Goal: Use online tool/utility: Utilize a website feature to perform a specific function

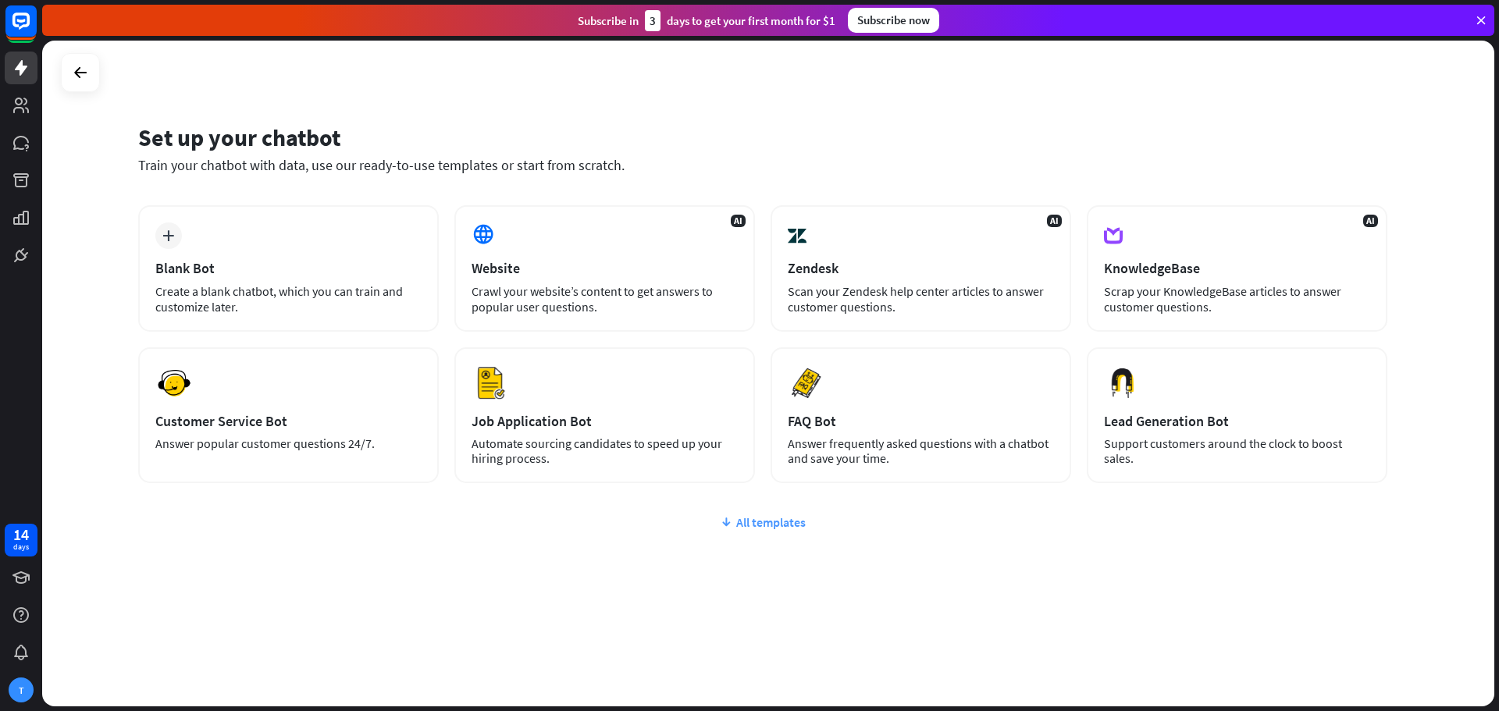
click at [736, 523] on div "All templates" at bounding box center [763, 523] width 1250 height 16
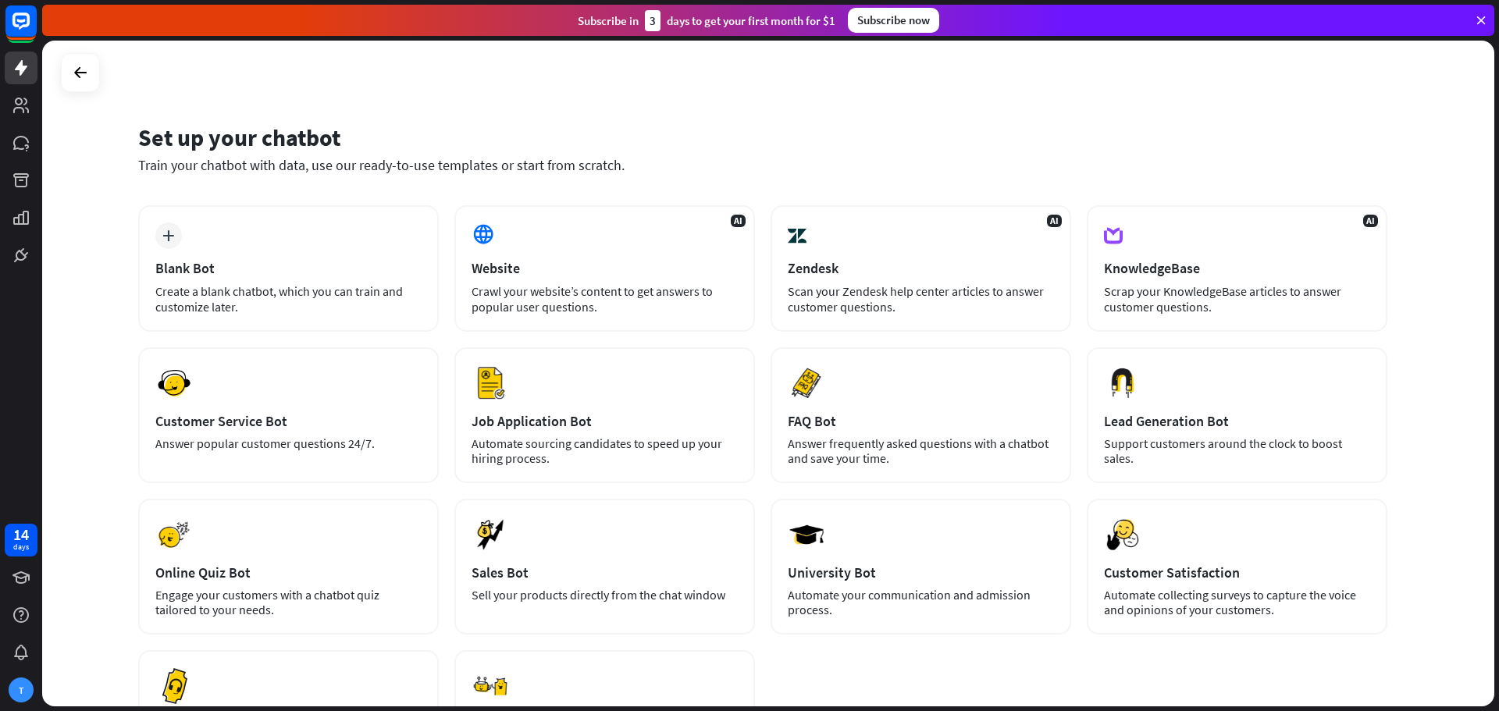
drag, startPoint x: 1499, startPoint y: 417, endPoint x: 1486, endPoint y: 403, distance: 18.8
click at [1486, 403] on div "Set up your chatbot Train your chatbot with data, use our ready-to-use template…" at bounding box center [770, 376] width 1457 height 671
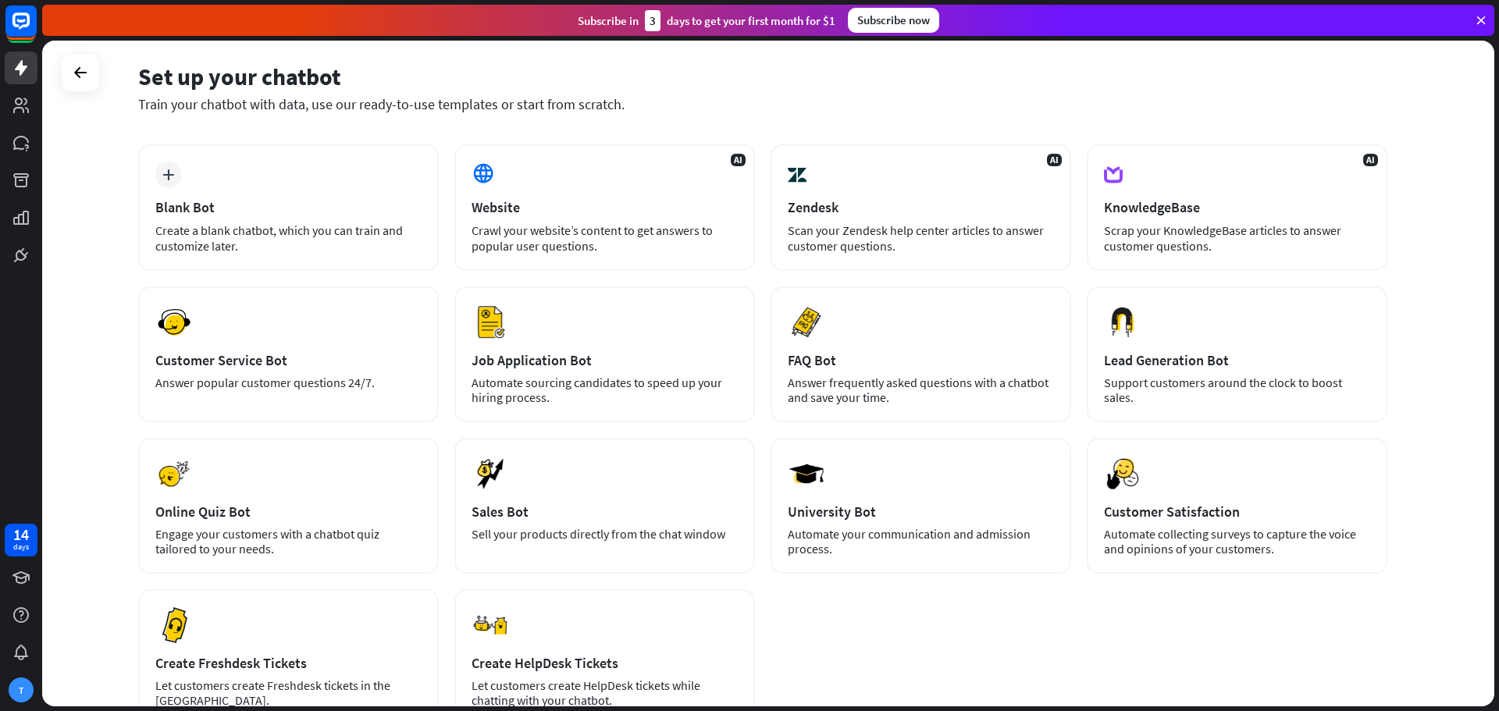
scroll to position [56, 0]
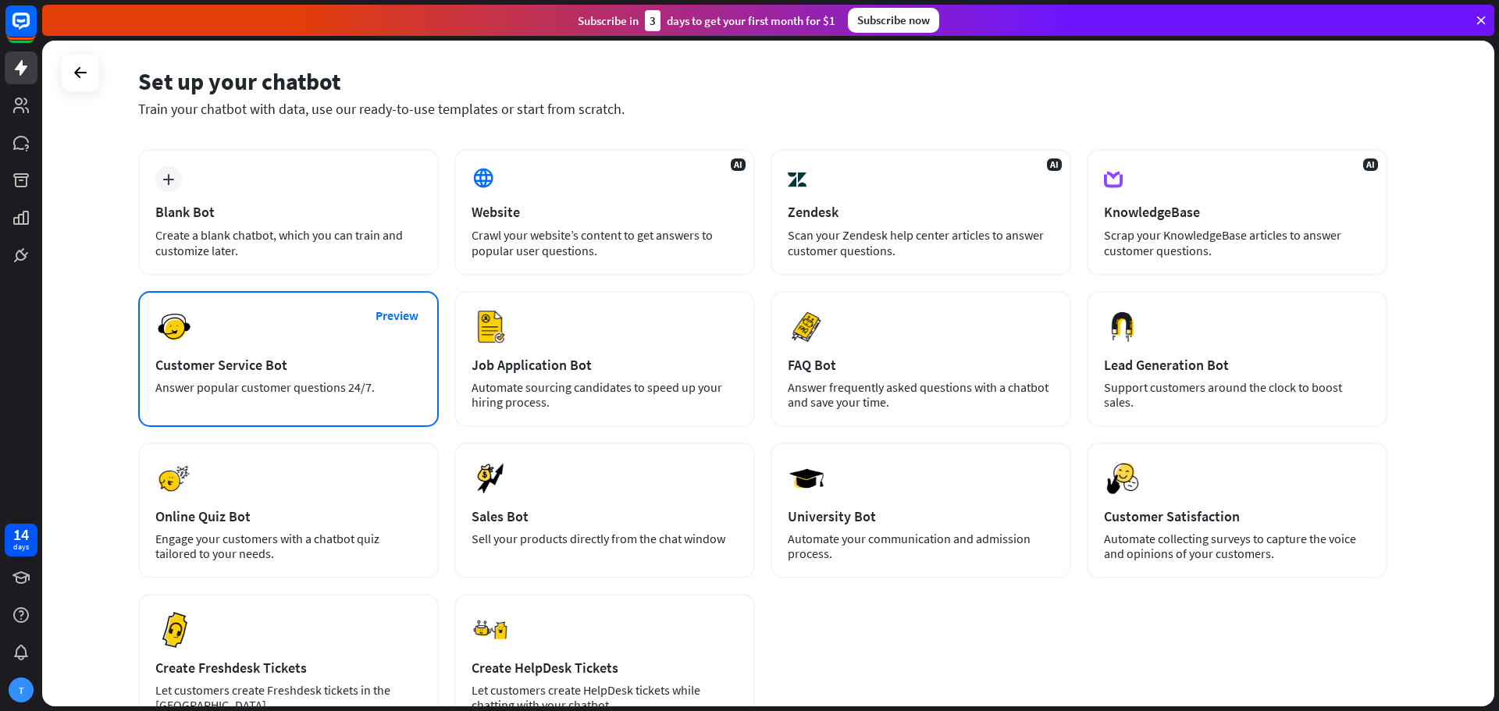
click at [265, 419] on div "Preview Customer Service Bot Answer popular customer questions 24/7." at bounding box center [288, 359] width 301 height 136
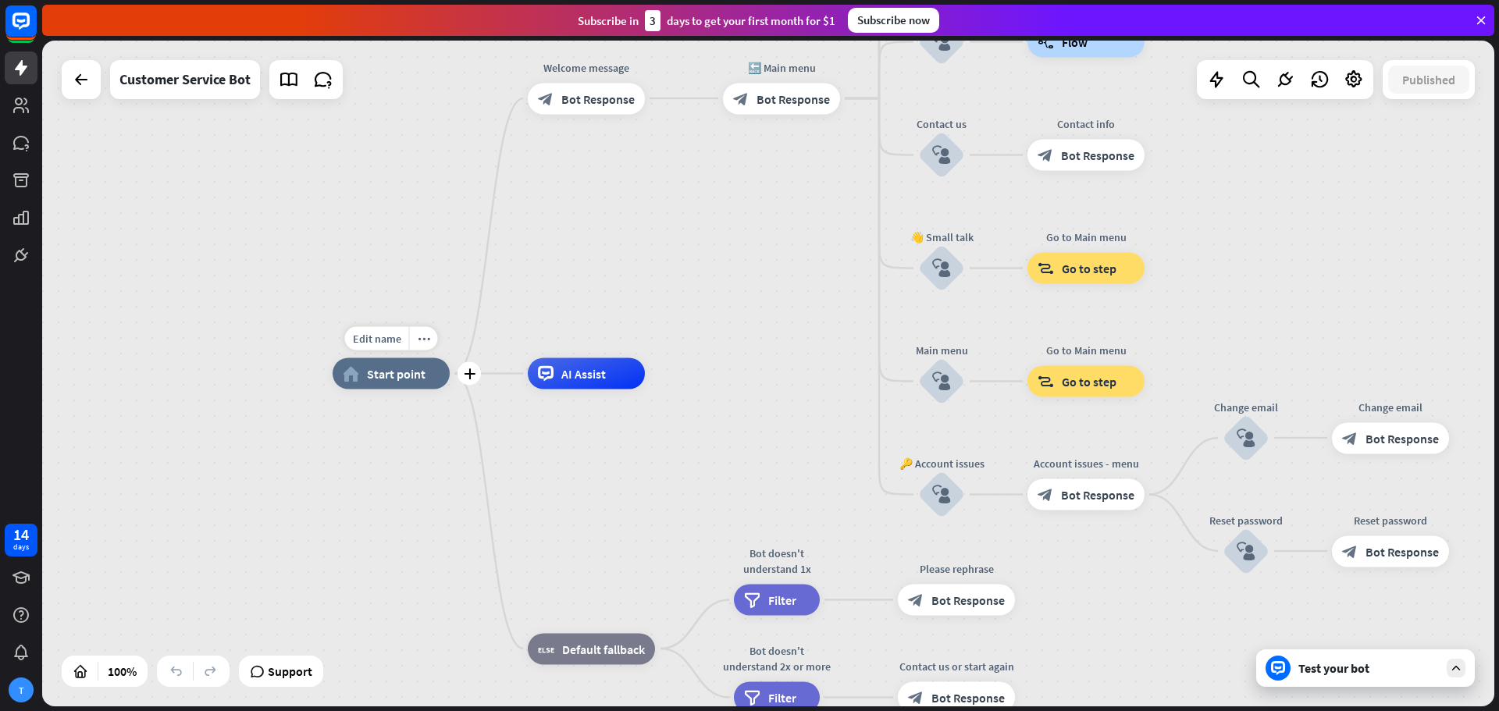
click at [379, 390] on div "Edit name more_horiz plus home_2 Start point" at bounding box center [391, 373] width 117 height 31
click at [1310, 670] on div "Test your bot" at bounding box center [1369, 669] width 141 height 16
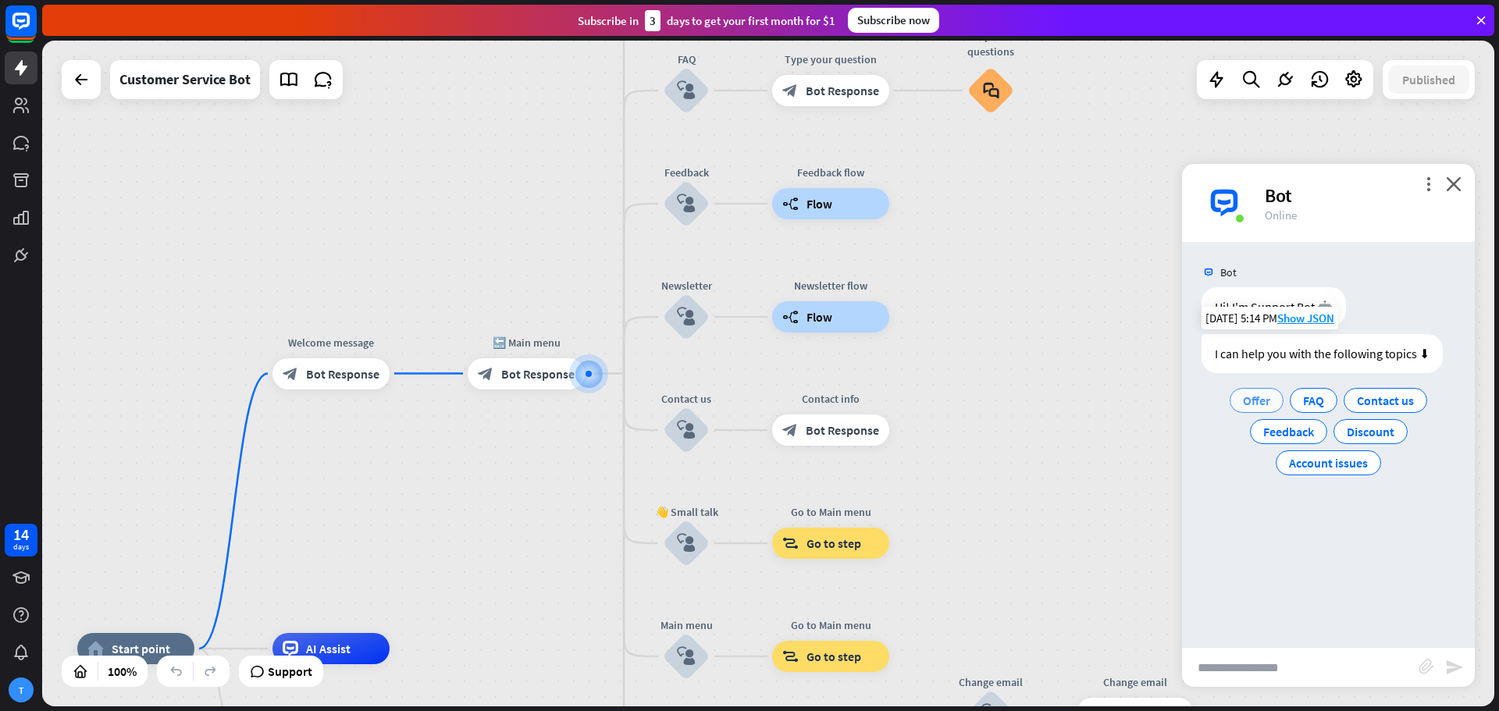
click at [1255, 402] on span "Offer" at bounding box center [1256, 401] width 27 height 16
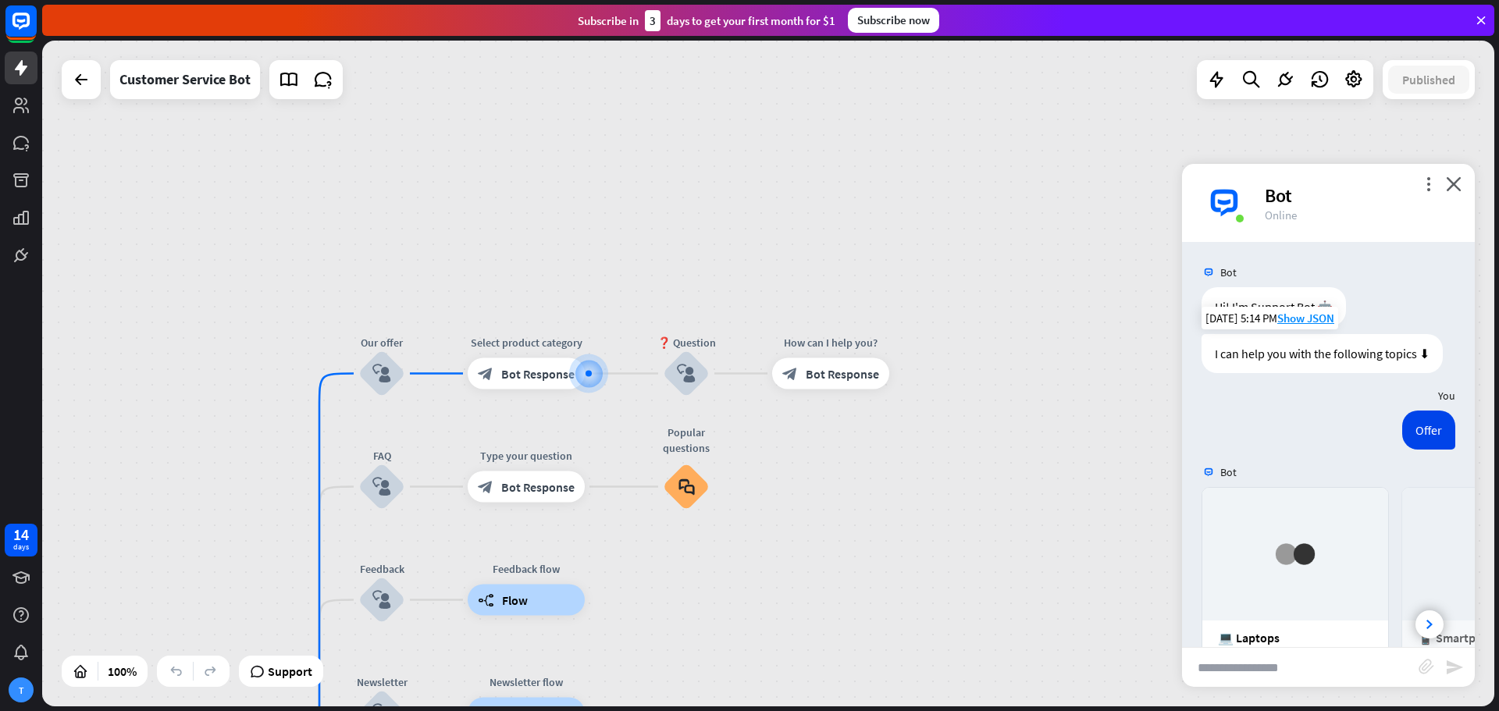
scroll to position [192, 0]
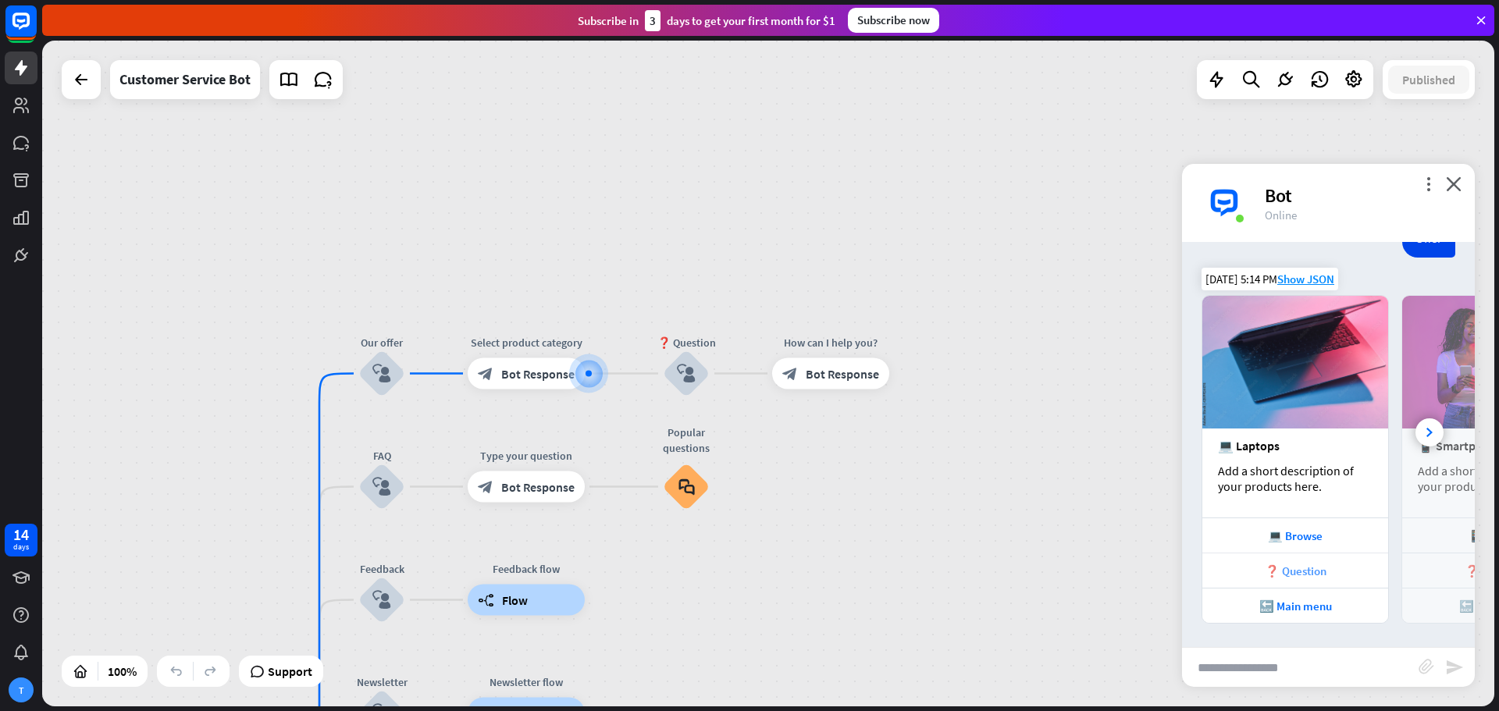
click at [1306, 573] on div "❓ Question" at bounding box center [1295, 571] width 170 height 15
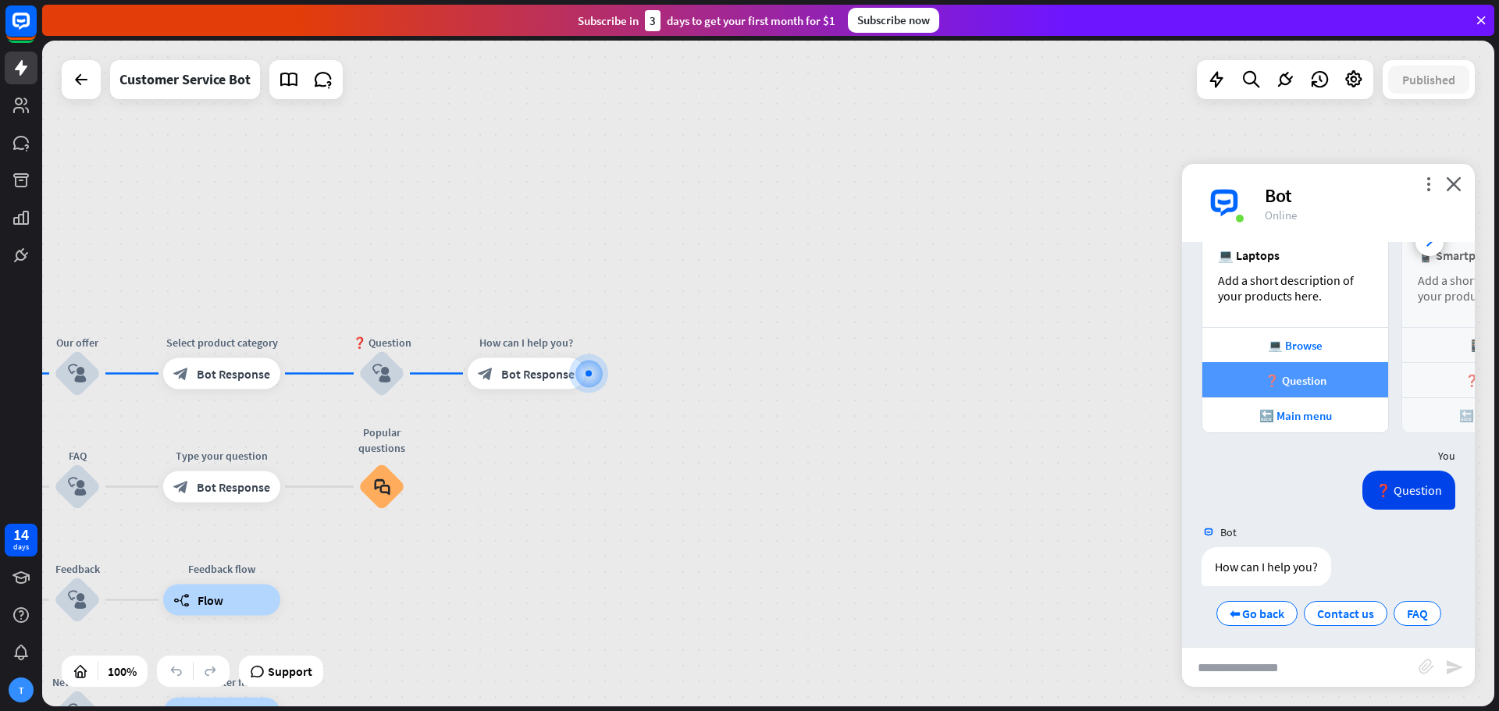
scroll to position [388, 0]
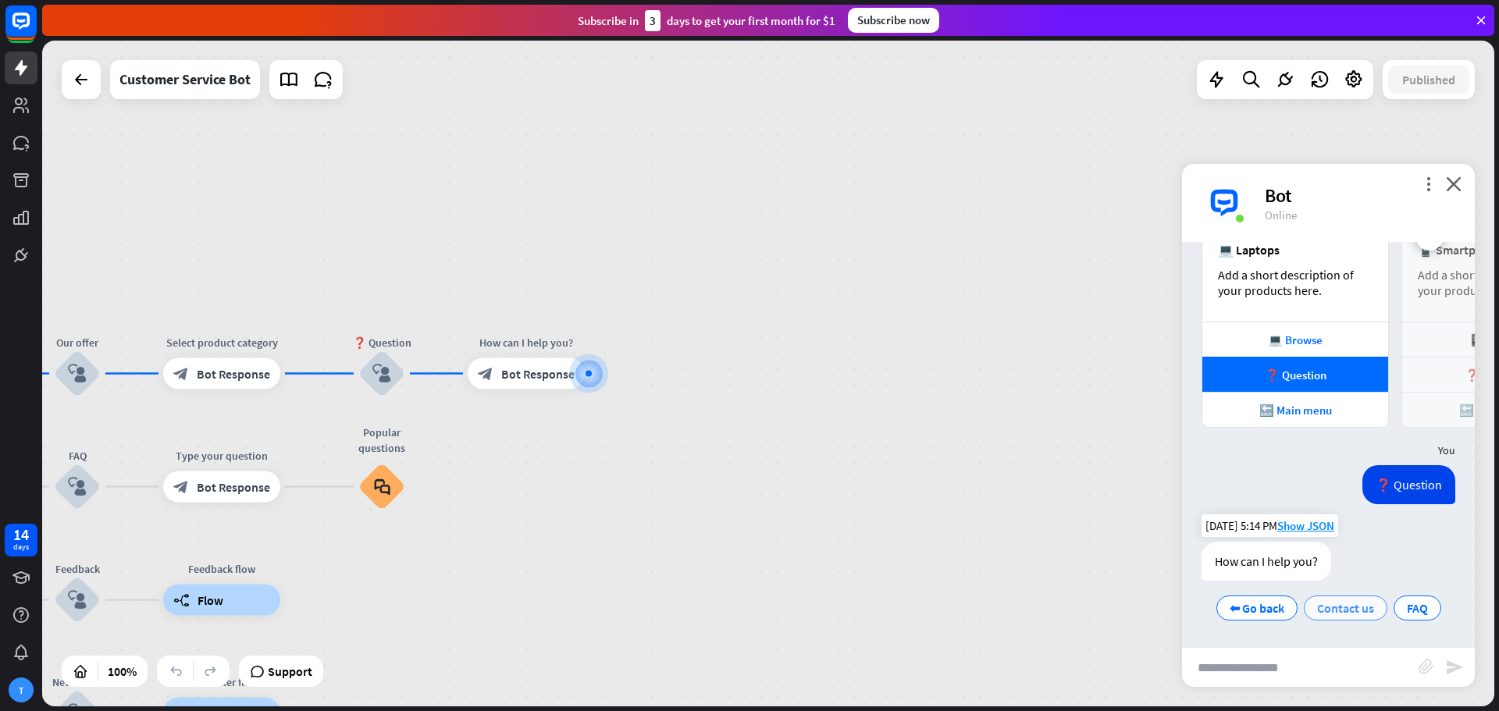
click at [1338, 609] on span "Contact us" at bounding box center [1345, 609] width 57 height 16
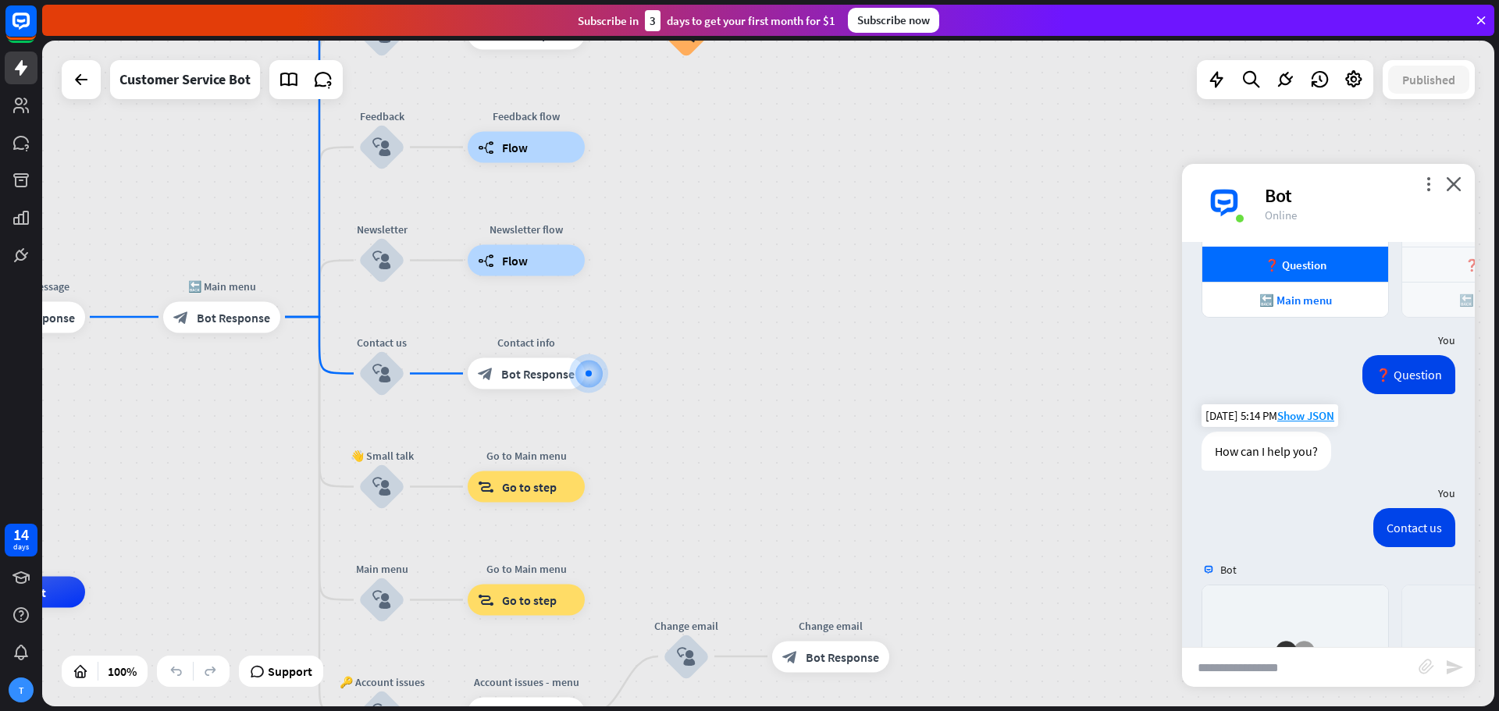
scroll to position [768, 0]
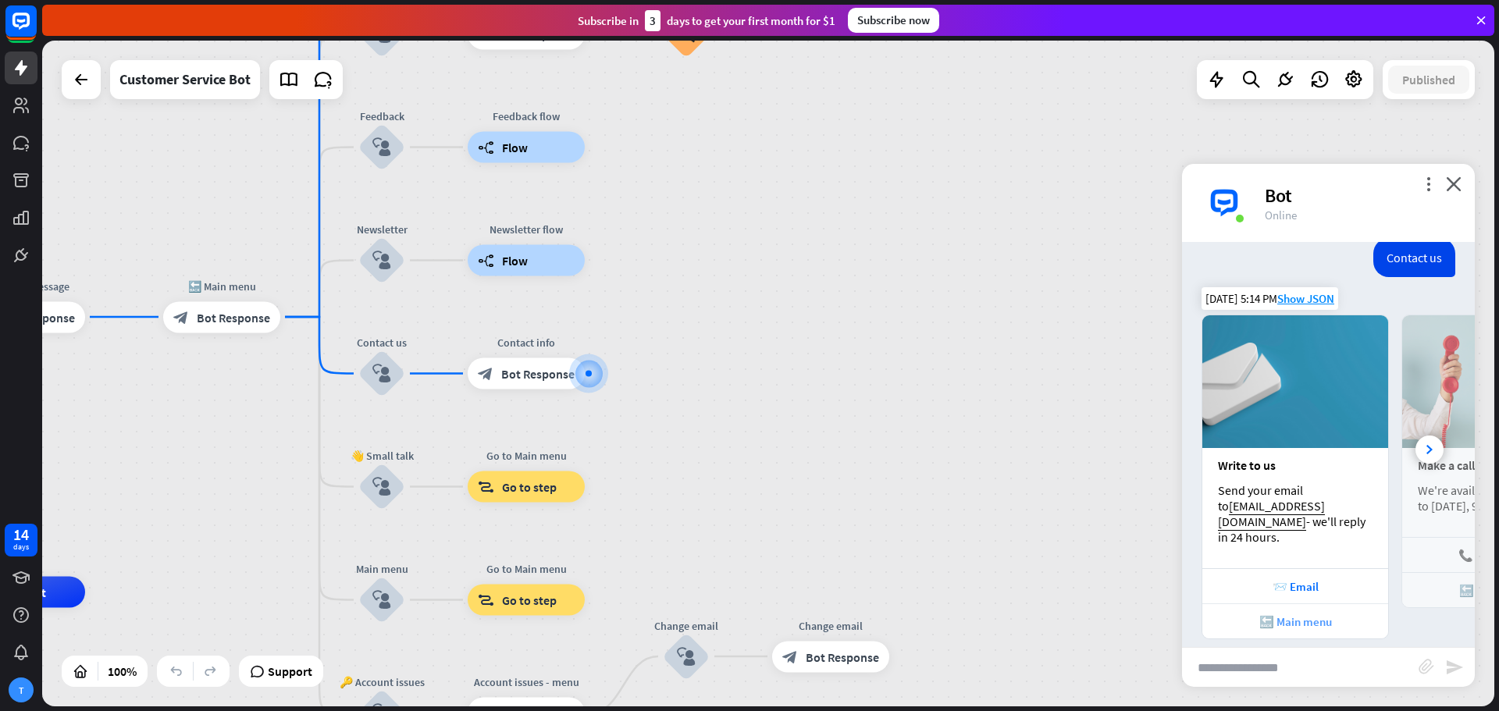
click at [1317, 615] on div "🔙 Main menu" at bounding box center [1295, 622] width 170 height 15
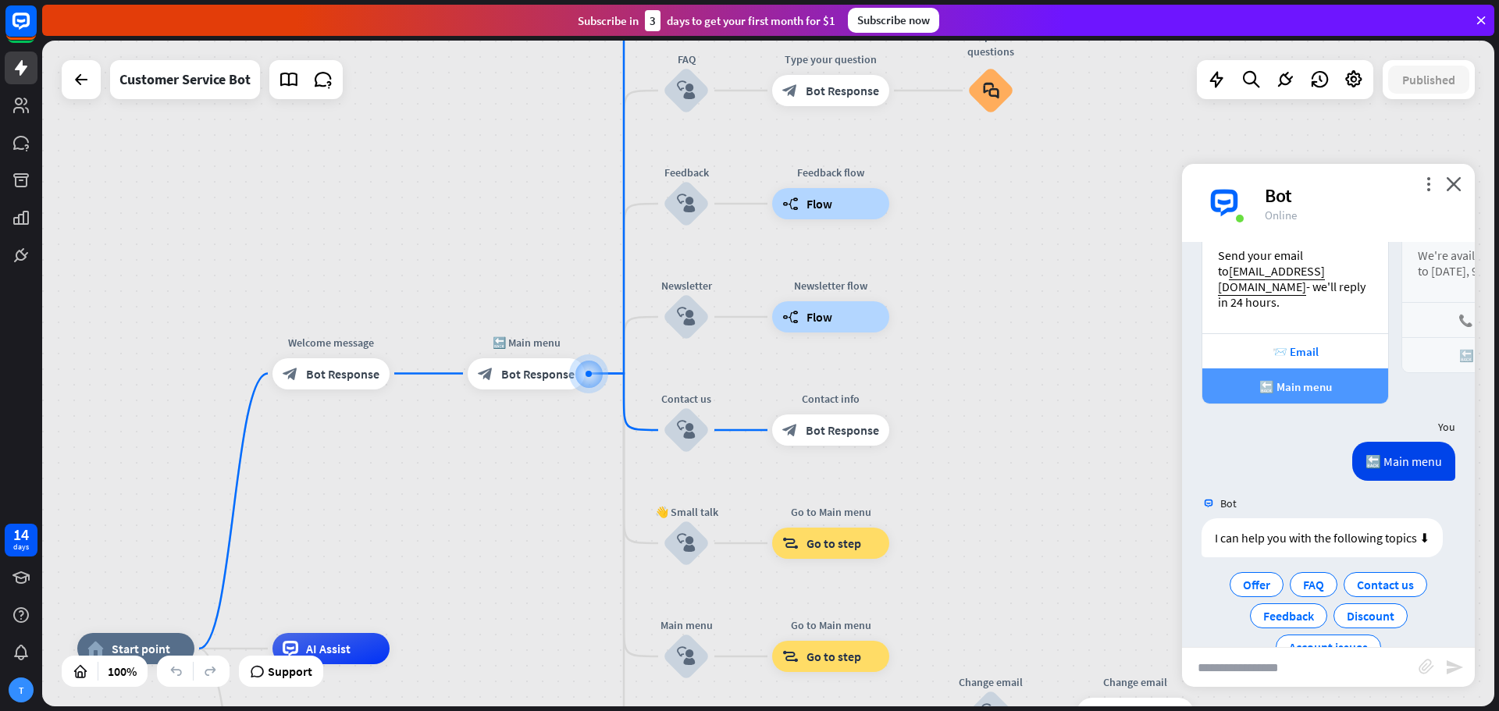
scroll to position [1027, 0]
